Goal: Book appointment/travel/reservation

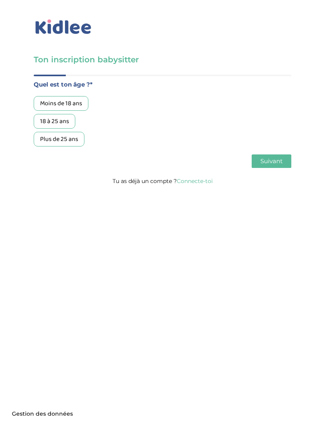
click at [210, 181] on link "Connecte-toi" at bounding box center [195, 180] width 36 height 7
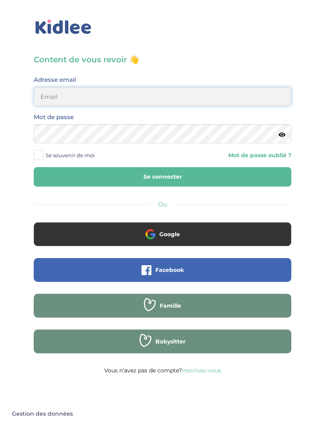
type input "sarahlyadss@gmail.com"
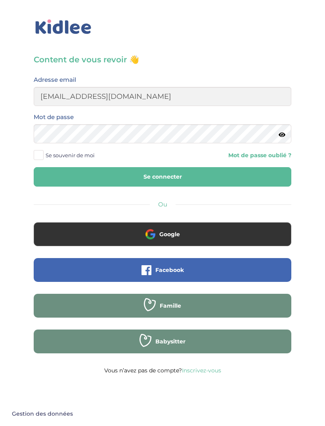
click at [163, 177] on button "Se connecter" at bounding box center [163, 176] width 258 height 19
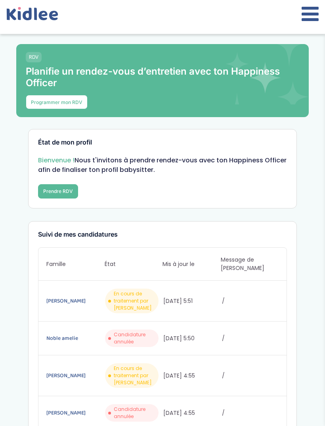
click at [70, 198] on button "Prendre RDV" at bounding box center [58, 192] width 40 height 14
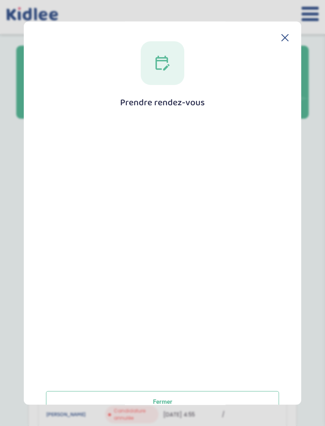
click at [275, 41] on div "Prendre rendez-vous Fermer" at bounding box center [163, 226] width 252 height 371
click at [282, 34] on icon at bounding box center [285, 37] width 7 height 7
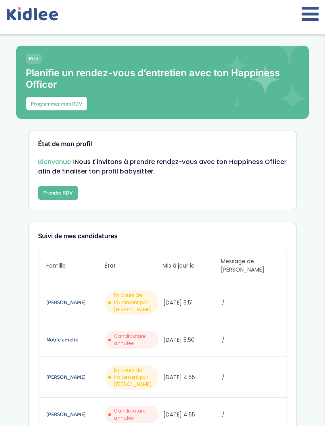
click at [287, 25] on div at bounding box center [162, 17] width 325 height 34
click at [45, 189] on button "Prendre RDV" at bounding box center [58, 193] width 40 height 14
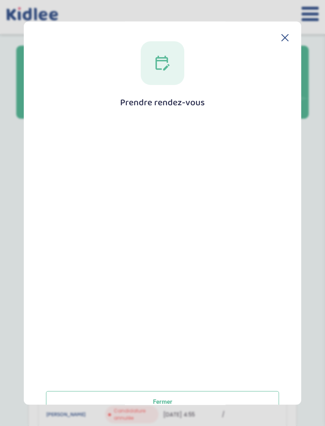
click at [75, 391] on button "Fermer" at bounding box center [162, 401] width 233 height 21
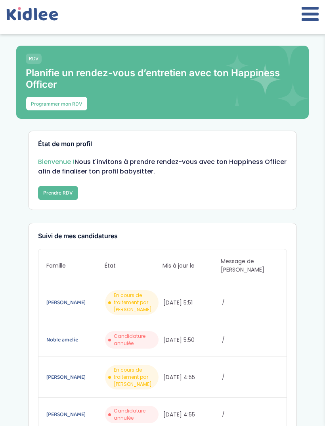
click at [70, 195] on button "Prendre RDV" at bounding box center [58, 193] width 40 height 14
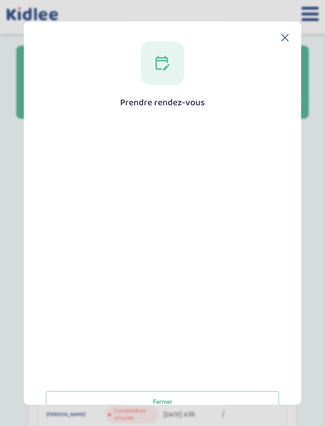
click at [67, 400] on button "Fermer" at bounding box center [162, 401] width 233 height 21
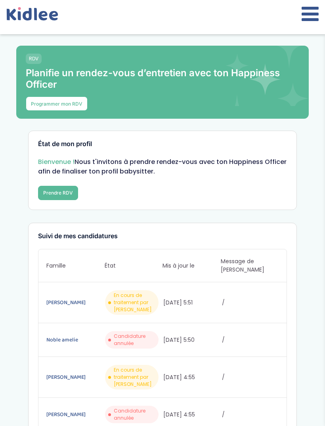
click at [74, 117] on div "RDV Planifie un rendez-vous d’entretien avec ton Happiness Officer Programmer m…" at bounding box center [162, 82] width 293 height 73
click at [70, 106] on button "Programmer mon RDV" at bounding box center [57, 103] width 62 height 14
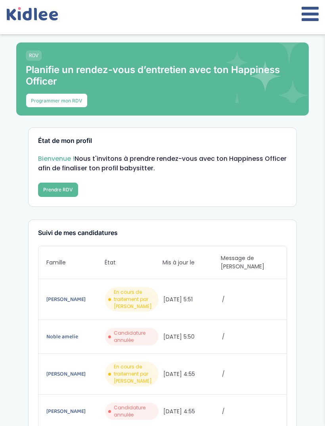
click at [56, 187] on button "Prendre RDV" at bounding box center [58, 190] width 40 height 14
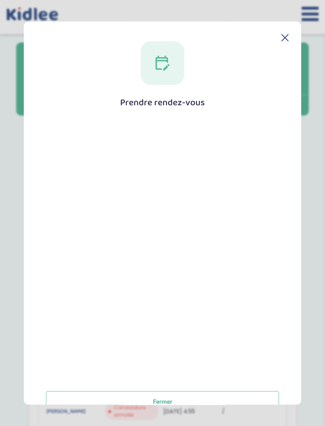
click at [244, 391] on button "Fermer" at bounding box center [162, 401] width 233 height 21
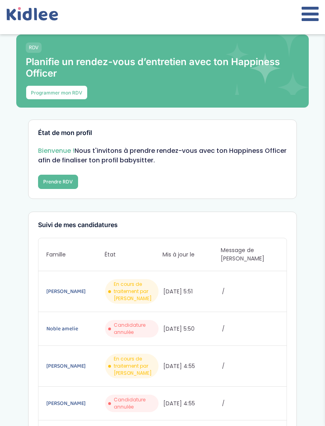
scroll to position [12, 0]
